Goal: Obtain resource: Download file/media

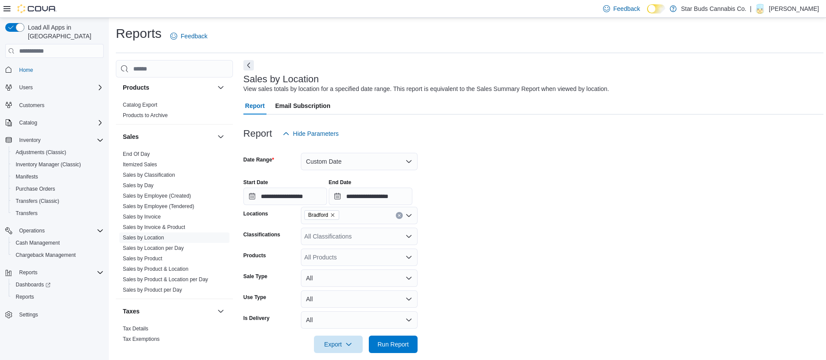
scroll to position [580, 0]
click at [32, 294] on span "Reports" at bounding box center [25, 297] width 18 height 7
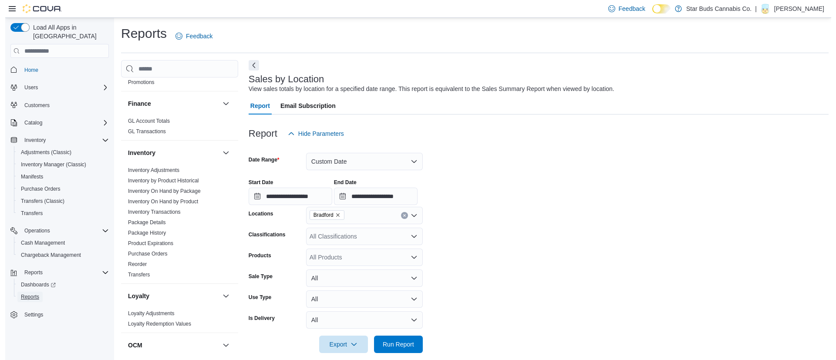
scroll to position [241, 0]
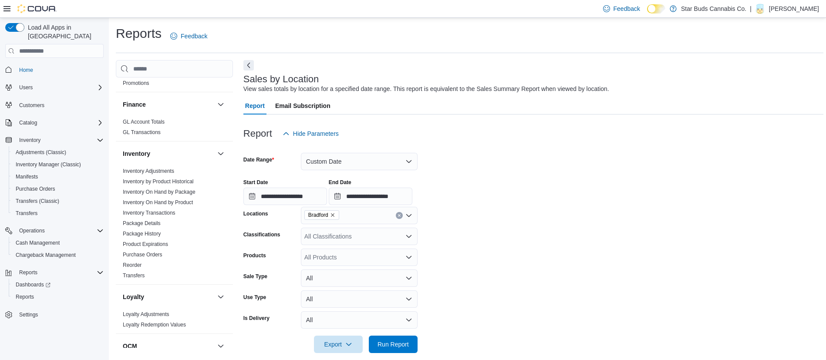
click at [162, 189] on link "Inventory On Hand by Package" at bounding box center [159, 192] width 73 height 6
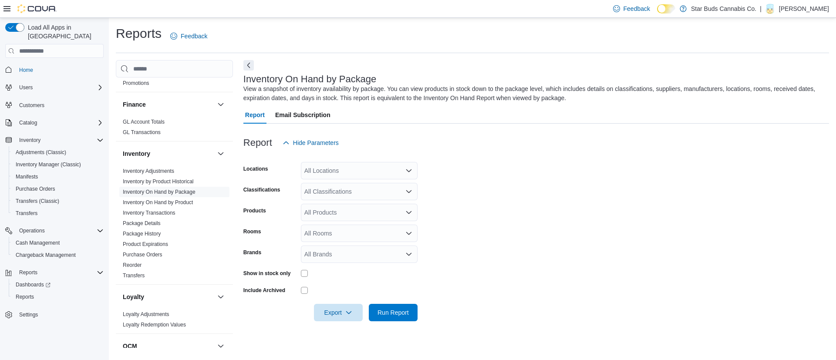
click at [375, 167] on div "All Locations" at bounding box center [359, 170] width 117 height 17
type input "****"
click at [354, 182] on div "Bradford" at bounding box center [359, 185] width 106 height 9
click at [465, 160] on div at bounding box center [536, 157] width 586 height 10
click at [385, 190] on div "All Classifications" at bounding box center [359, 191] width 117 height 17
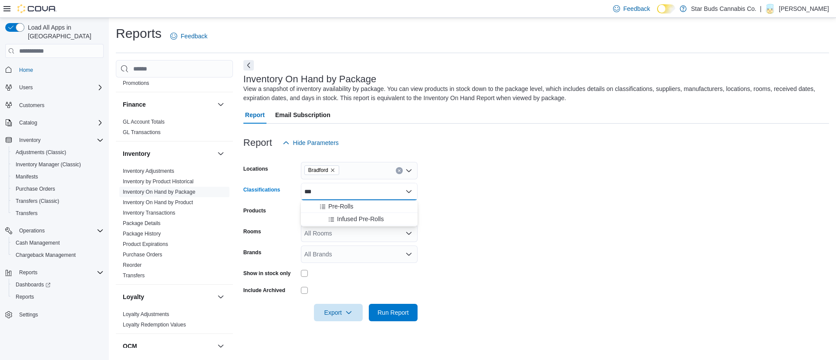
type input "***"
click at [381, 205] on div "Pre-Rolls" at bounding box center [359, 206] width 106 height 9
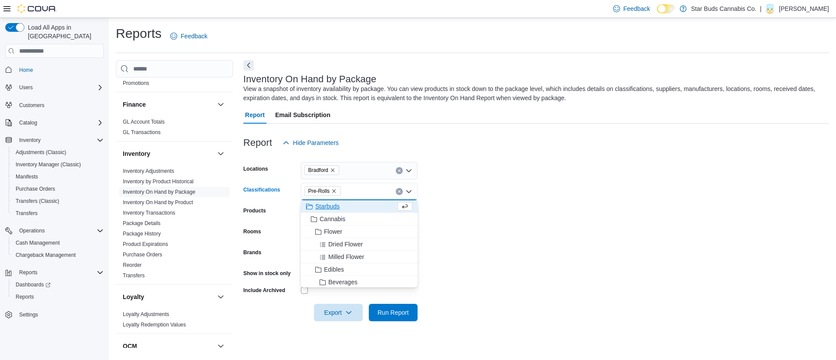
click at [472, 196] on form "Locations [GEOGRAPHIC_DATA] Classifications Pre-Rolls Combo box. Selected. Pre-…" at bounding box center [536, 237] width 586 height 170
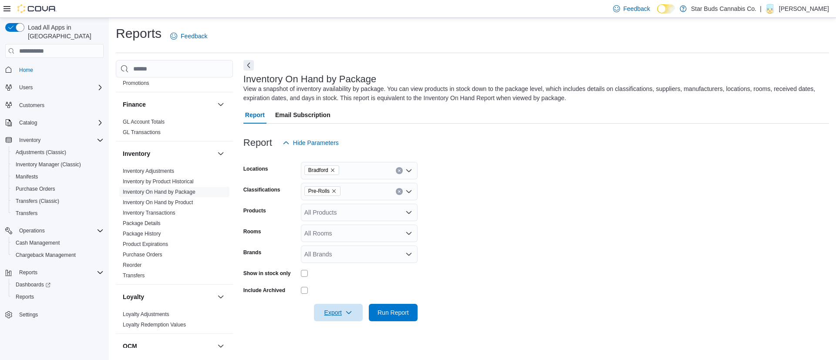
click at [355, 316] on span "Export" at bounding box center [338, 312] width 38 height 17
click at [348, 262] on span "Export to Excel" at bounding box center [339, 260] width 39 height 7
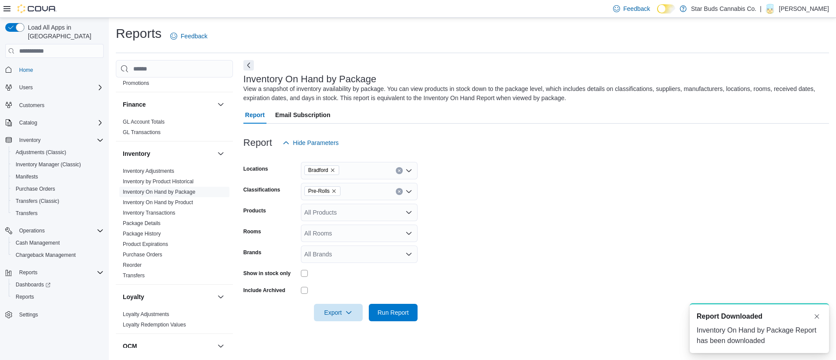
click at [522, 226] on form "Locations Bradford Classifications Pre-Rolls Products All Products Rooms All Ro…" at bounding box center [536, 237] width 586 height 170
